Goal: Task Accomplishment & Management: Manage account settings

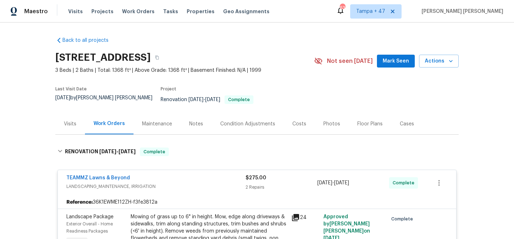
scroll to position [2050, 0]
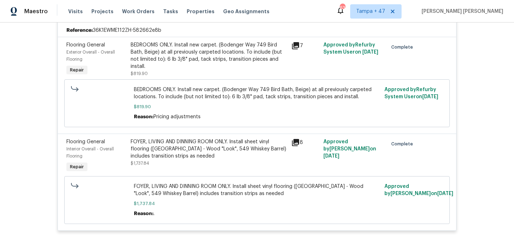
click at [136, 10] on span "Work Orders" at bounding box center [138, 11] width 32 height 7
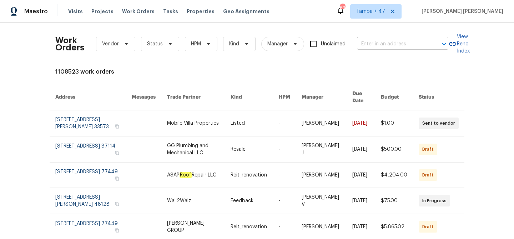
click at [390, 48] on input "text" at bounding box center [392, 44] width 71 height 11
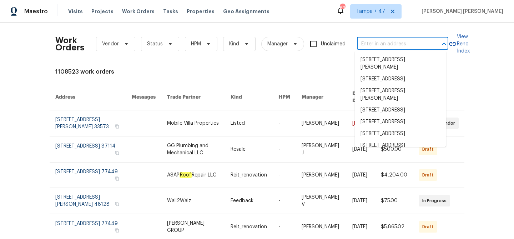
paste input "[STREET_ADDRESS]"
type input "[STREET_ADDRESS]"
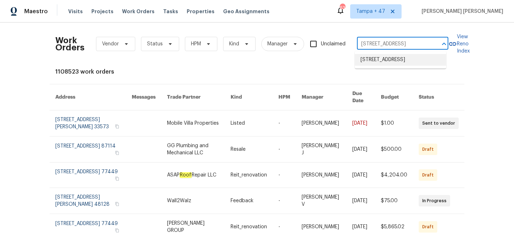
click at [374, 66] on li "[STREET_ADDRESS]" at bounding box center [400, 60] width 91 height 12
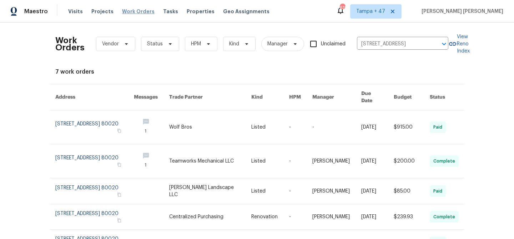
click at [130, 12] on span "Work Orders" at bounding box center [138, 11] width 32 height 7
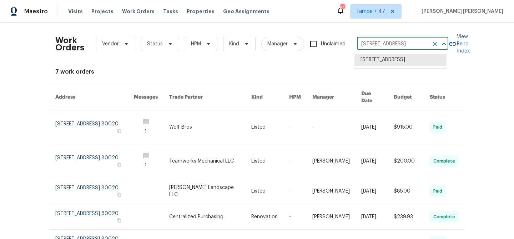
click at [402, 46] on input "[STREET_ADDRESS]" at bounding box center [392, 44] width 71 height 11
paste input "[STREET_ADDRESS]"
type input "[STREET_ADDRESS]"
click at [387, 59] on li "[STREET_ADDRESS]" at bounding box center [400, 60] width 91 height 12
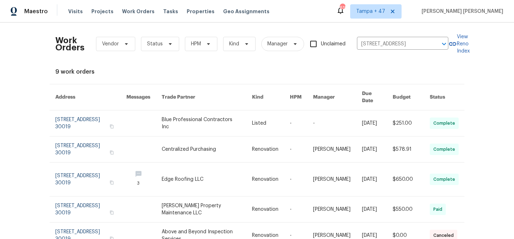
click at [362, 117] on link at bounding box center [377, 123] width 31 height 26
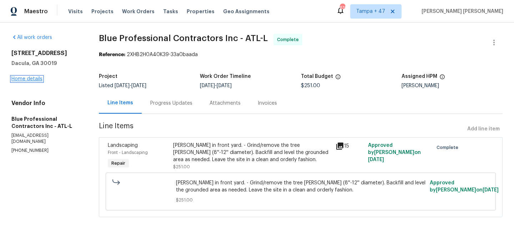
click at [29, 78] on link "Home details" at bounding box center [26, 78] width 31 height 5
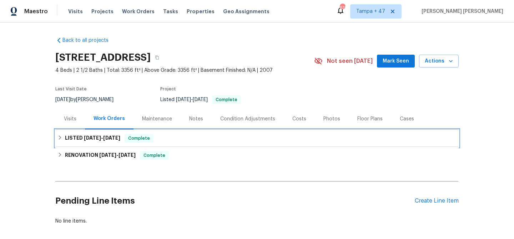
click at [125, 136] on span "Complete" at bounding box center [138, 138] width 27 height 7
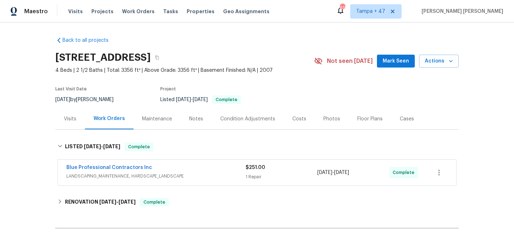
click at [220, 172] on span "LANDSCAPING_MAINTENANCE, HARDSCAPE_LANDSCAPE" at bounding box center [155, 175] width 179 height 7
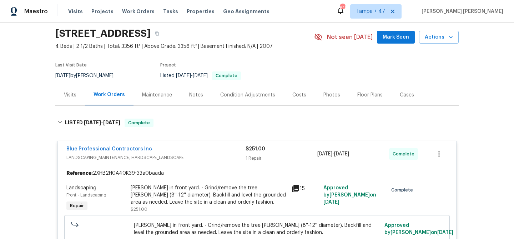
scroll to position [102, 0]
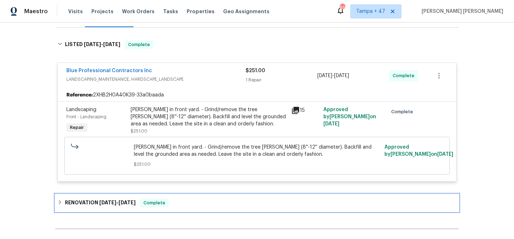
click at [119, 202] on span "[DATE] - [DATE]" at bounding box center [117, 202] width 36 height 5
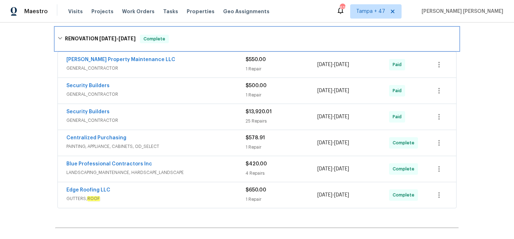
scroll to position [269, 0]
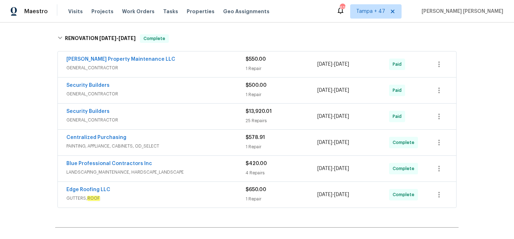
click at [213, 191] on div "Edge Roofing LLC" at bounding box center [155, 190] width 179 height 9
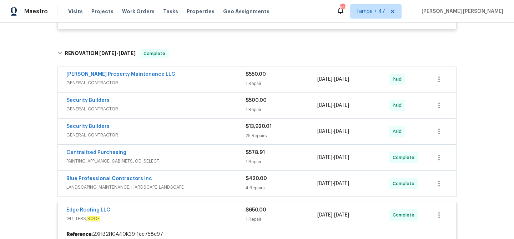
scroll to position [231, 0]
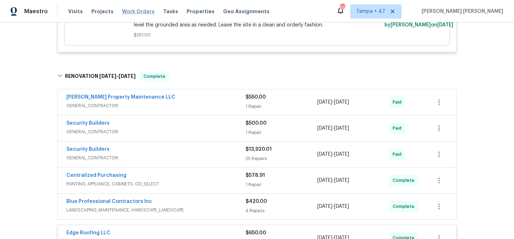
click at [130, 9] on span "Work Orders" at bounding box center [138, 11] width 32 height 7
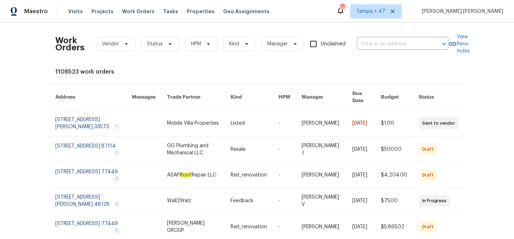
click at [396, 50] on div "Work Orders Vendor Status HPM Kind Manager Unclaimed ​" at bounding box center [251, 43] width 393 height 31
click at [395, 47] on input "text" at bounding box center [392, 44] width 71 height 11
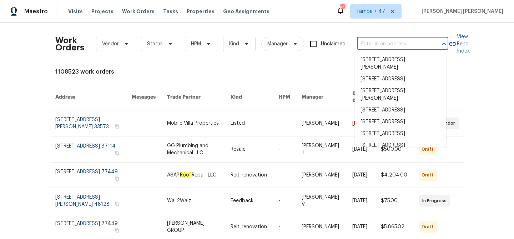
paste input "[STREET_ADDRESS]"
type input "[STREET_ADDRESS]"
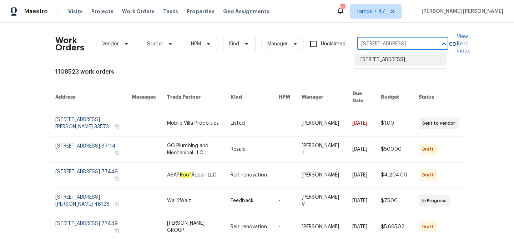
click at [387, 60] on li "[STREET_ADDRESS]" at bounding box center [400, 60] width 91 height 12
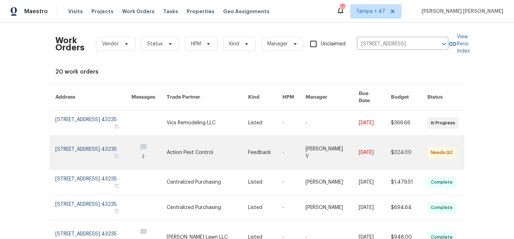
click at [353, 148] on td "[DATE]" at bounding box center [369, 153] width 32 height 34
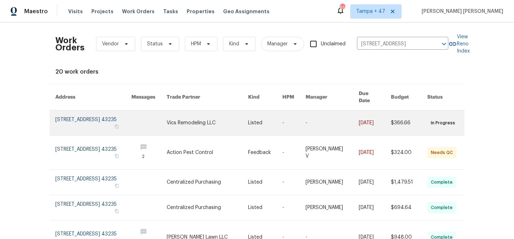
click at [281, 116] on td "-" at bounding box center [288, 122] width 23 height 25
click at [147, 123] on link at bounding box center [148, 122] width 35 height 25
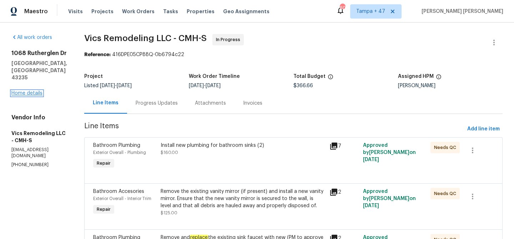
click at [22, 91] on link "Home details" at bounding box center [26, 93] width 31 height 5
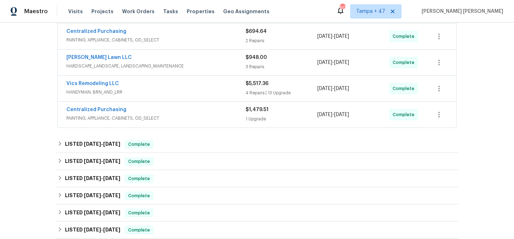
scroll to position [261, 0]
